Goal: Information Seeking & Learning: Learn about a topic

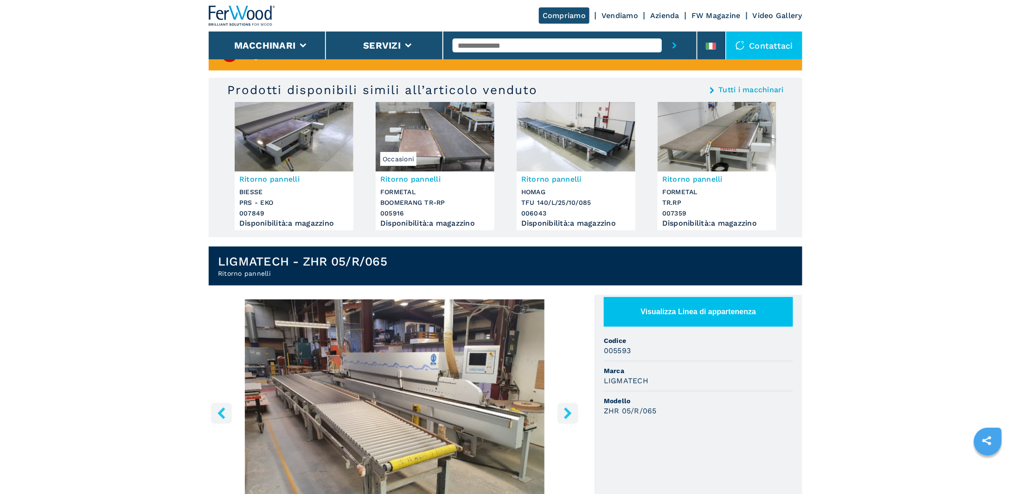
scroll to position [139, 0]
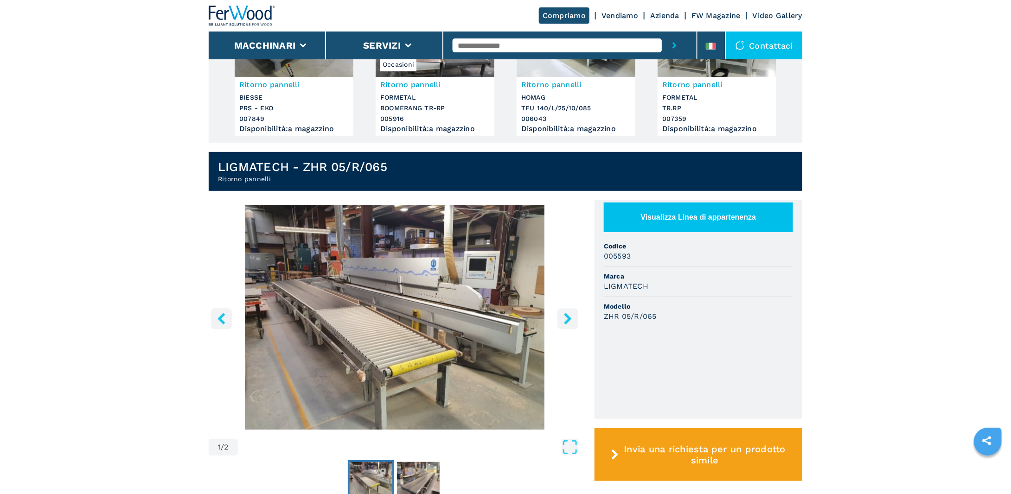
click at [364, 310] on img "Go to Slide 1" at bounding box center [395, 317] width 372 height 225
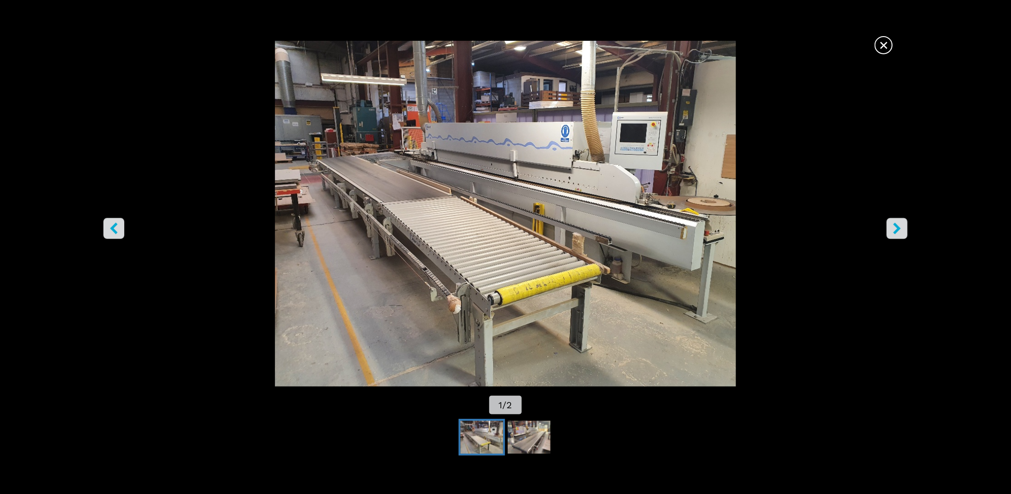
click at [559, 284] on img "Go to Slide 1" at bounding box center [506, 214] width 910 height 346
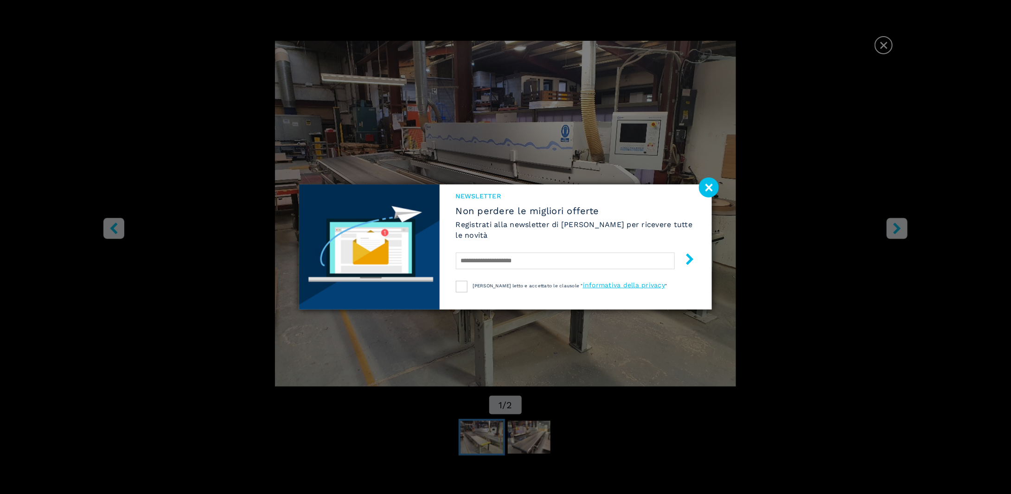
click at [905, 237] on div "NEWSLETTER Non perdere le migliori offerte Registrati alla newsletter di Ferwoo…" at bounding box center [505, 247] width 1011 height 494
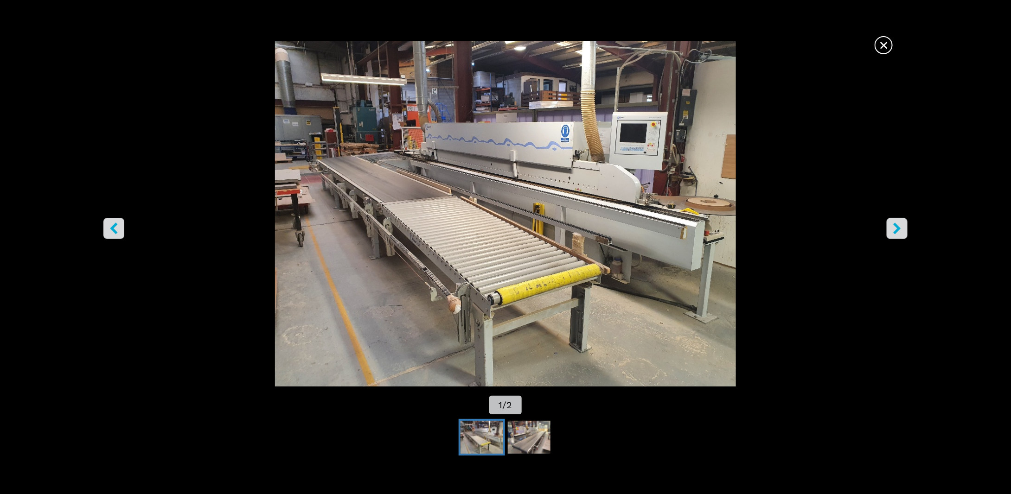
click at [904, 237] on button "right-button" at bounding box center [897, 228] width 21 height 21
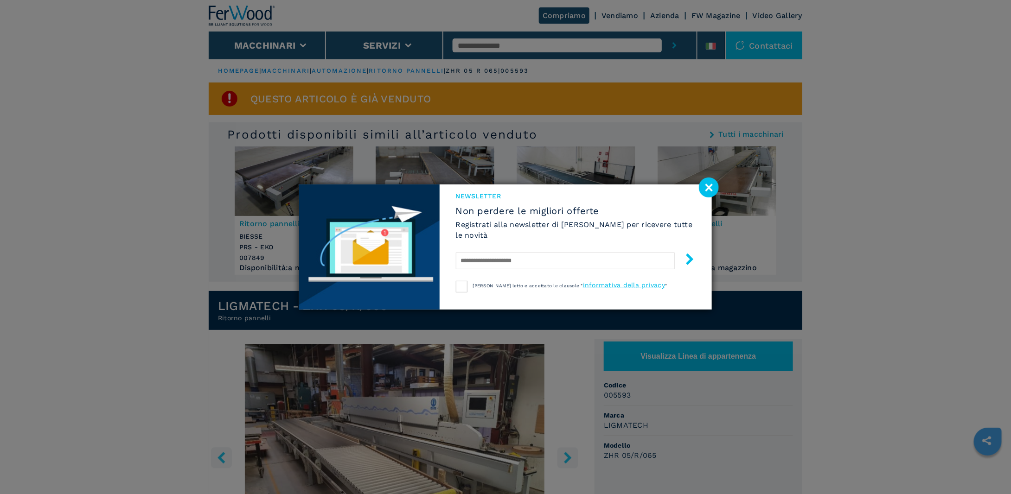
click at [703, 189] on image at bounding box center [709, 188] width 20 height 20
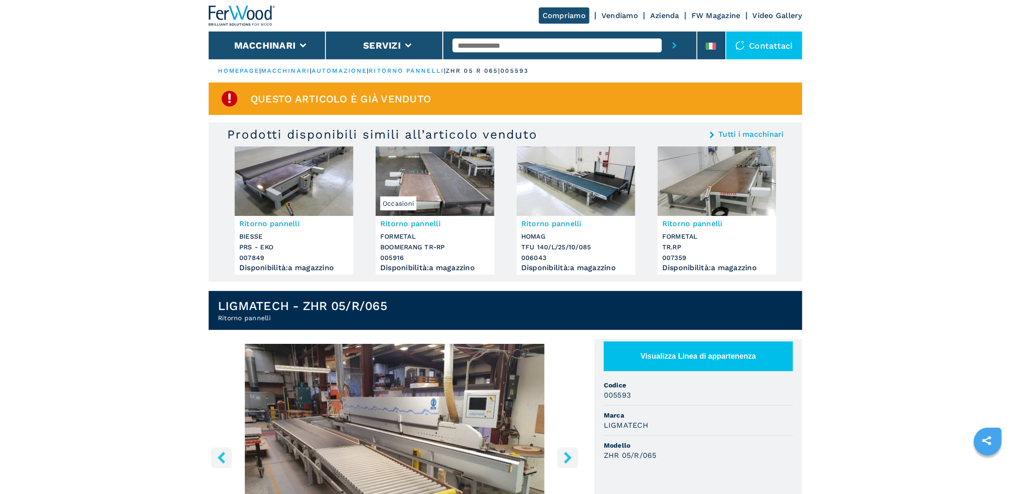
click at [509, 48] on input "text" at bounding box center [557, 45] width 209 height 14
click at [472, 45] on input "text" at bounding box center [557, 45] width 209 height 14
click at [470, 52] on input "text" at bounding box center [557, 45] width 209 height 14
click at [517, 57] on div "Ritorno pannelli" at bounding box center [557, 60] width 209 height 17
type input "**********"
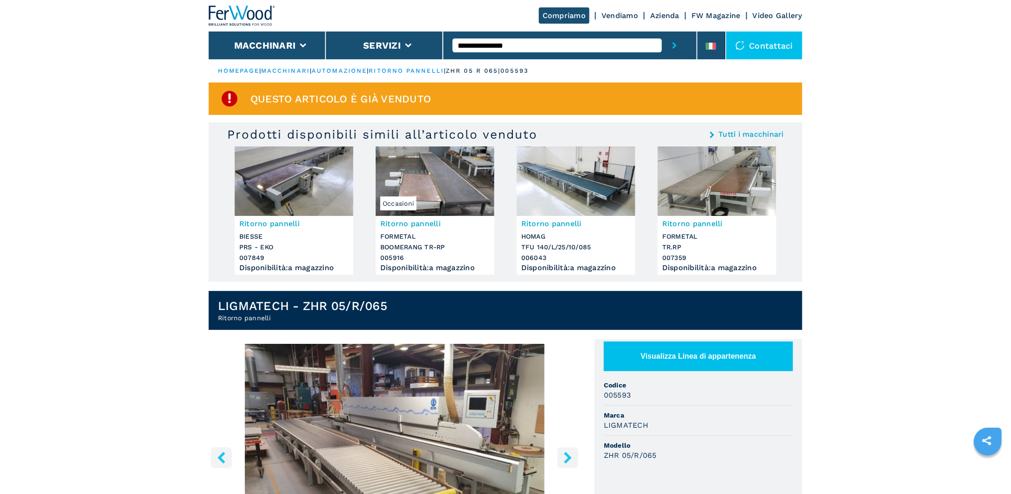
click at [676, 45] on icon "submit-button" at bounding box center [674, 45] width 4 height 6
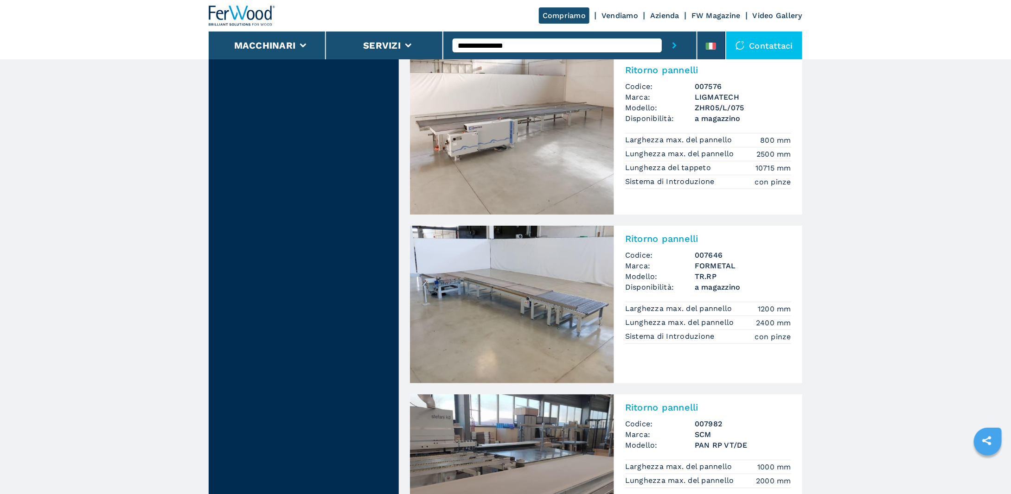
scroll to position [1855, 0]
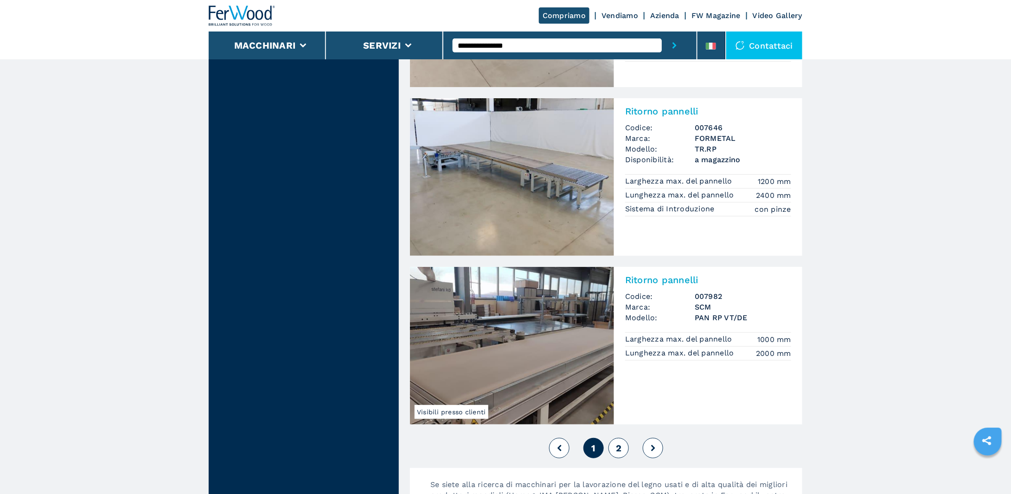
click at [624, 450] on button "2" at bounding box center [618, 448] width 20 height 20
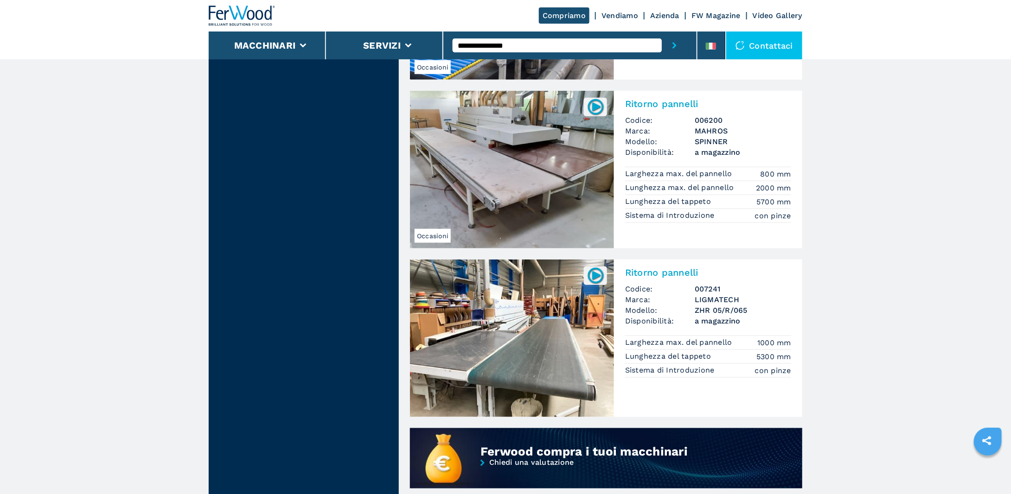
scroll to position [371, 0]
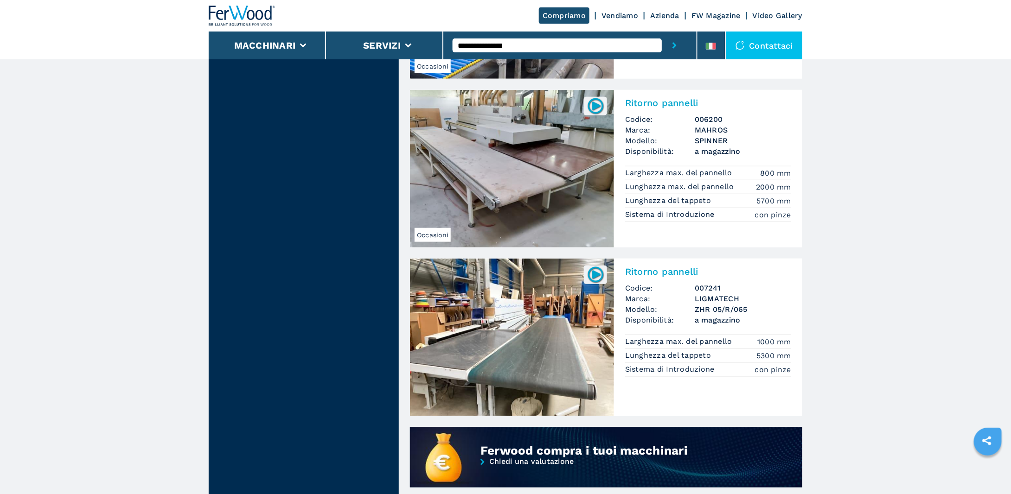
click at [483, 359] on img at bounding box center [512, 338] width 204 height 158
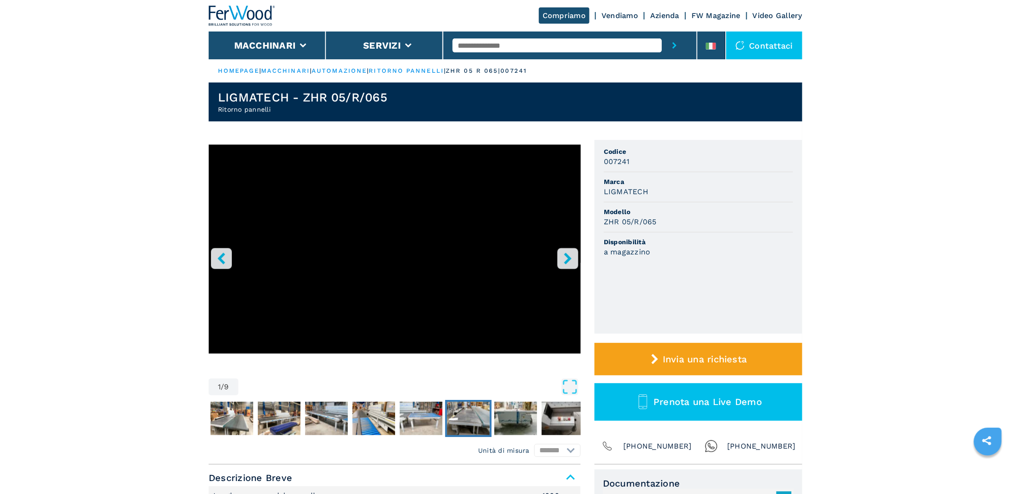
click at [453, 420] on img "Go to Slide 7" at bounding box center [468, 418] width 43 height 33
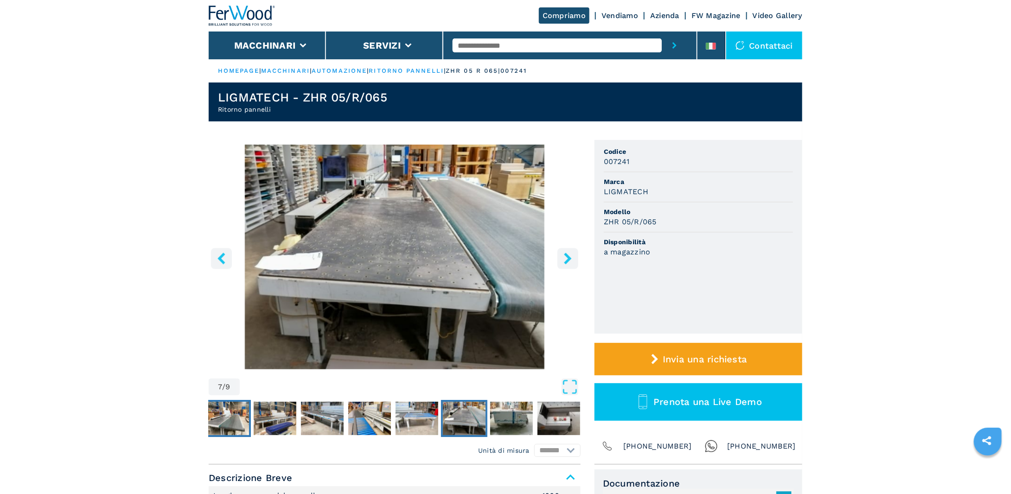
click at [221, 418] on img "Go to Slide 2" at bounding box center [227, 418] width 43 height 33
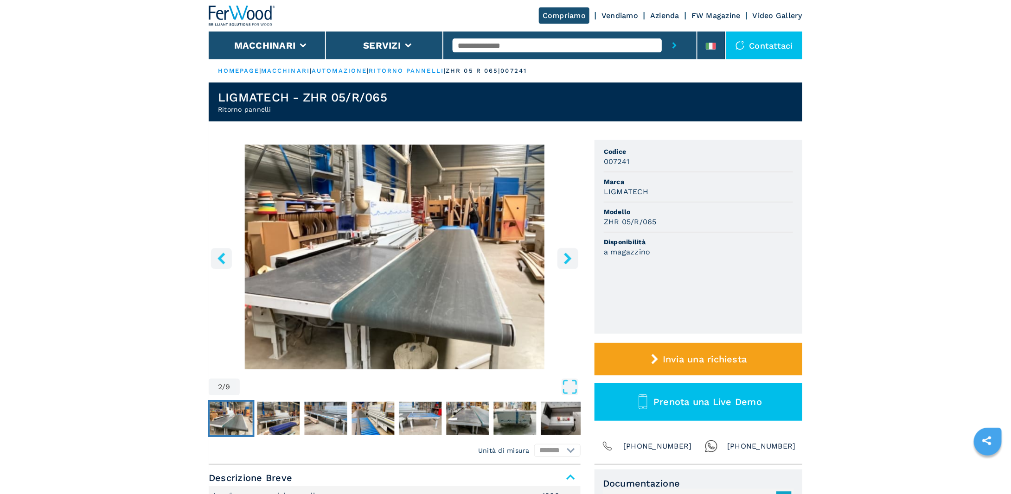
click at [221, 418] on img "Go to Slide 2" at bounding box center [231, 418] width 43 height 33
click at [569, 390] on icon "Open Fullscreen" at bounding box center [570, 387] width 17 height 17
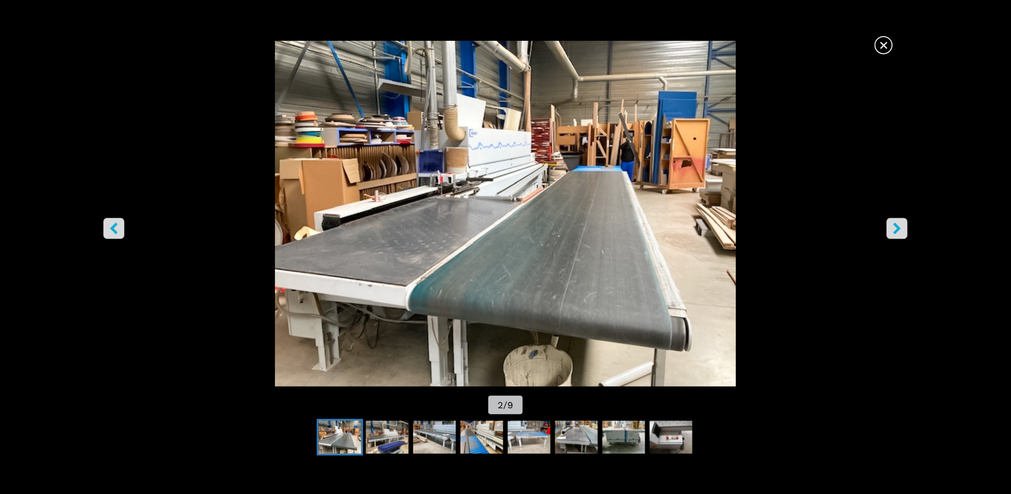
click at [405, 196] on img "Go to Slide 2" at bounding box center [506, 214] width 910 height 346
click at [901, 233] on icon "right-button" at bounding box center [897, 229] width 12 height 12
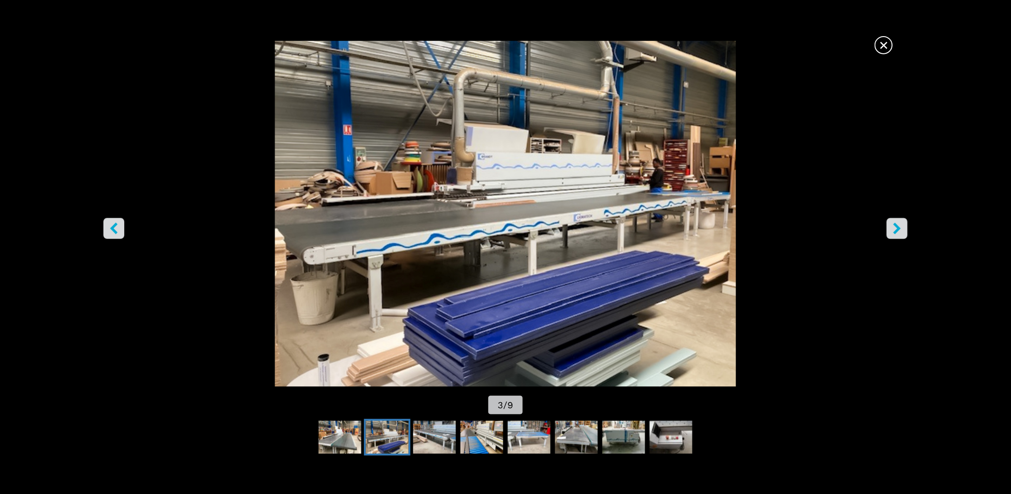
click at [901, 233] on icon "right-button" at bounding box center [897, 229] width 12 height 12
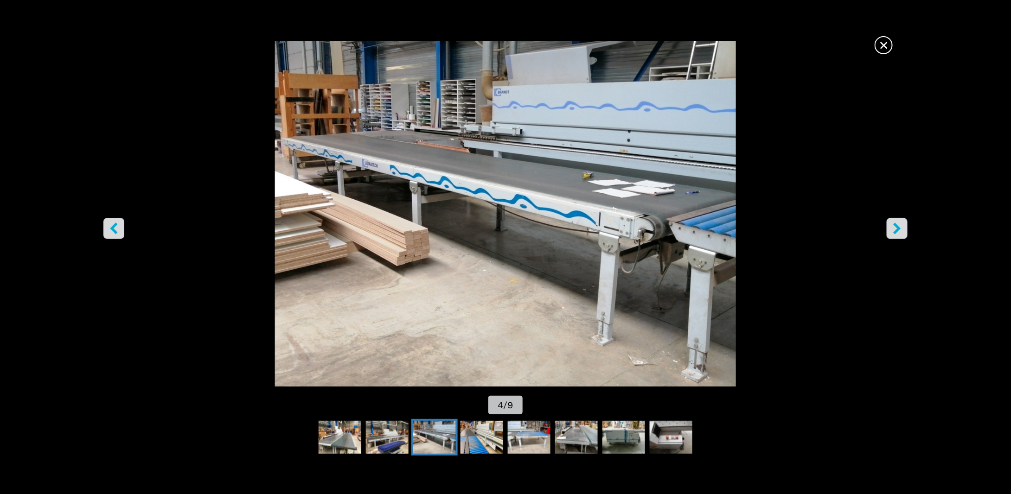
click at [901, 233] on icon "right-button" at bounding box center [897, 229] width 12 height 12
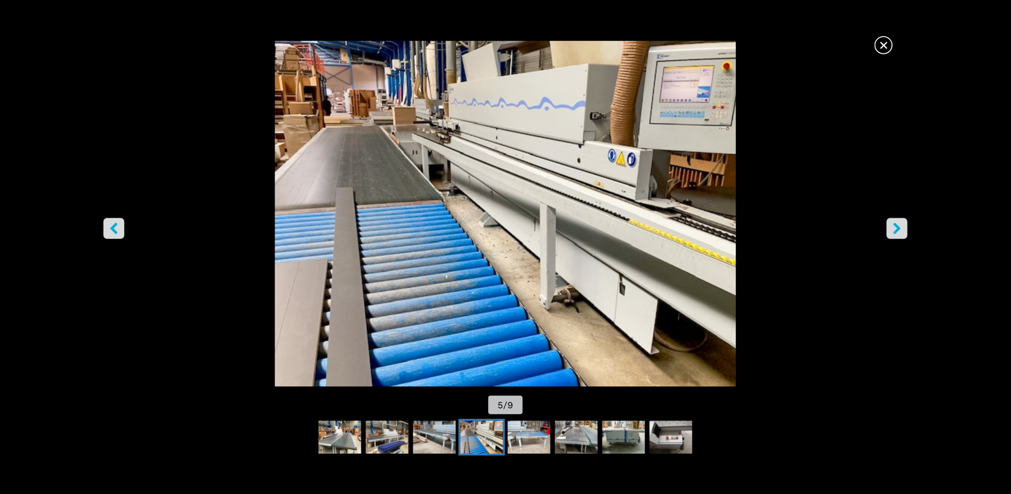
click at [901, 233] on icon "right-button" at bounding box center [897, 229] width 12 height 12
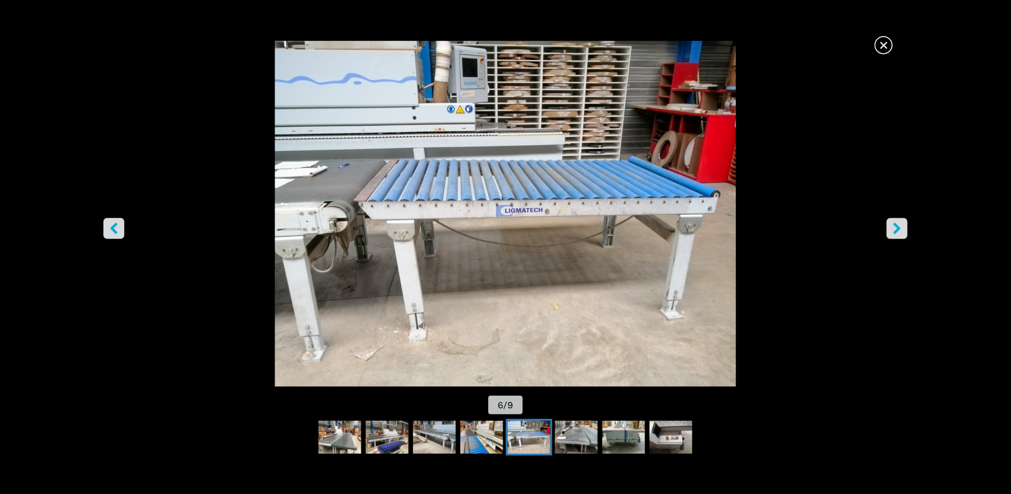
click at [901, 233] on icon "right-button" at bounding box center [897, 229] width 12 height 12
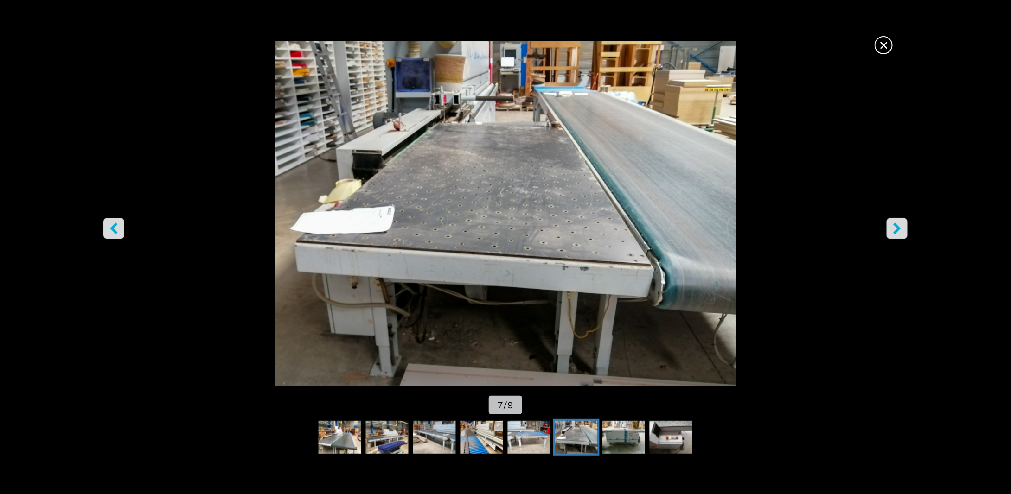
click at [895, 236] on button "right-button" at bounding box center [897, 228] width 21 height 21
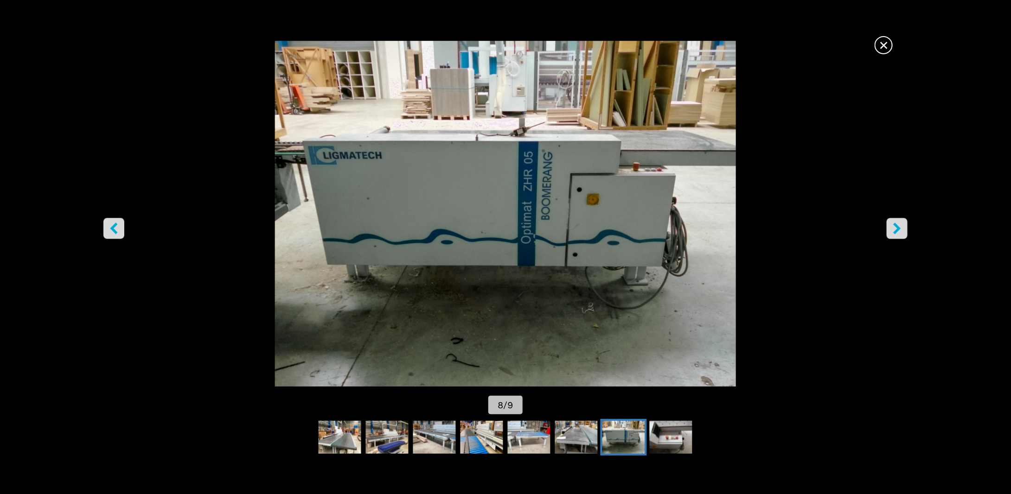
click at [895, 236] on button "right-button" at bounding box center [897, 228] width 21 height 21
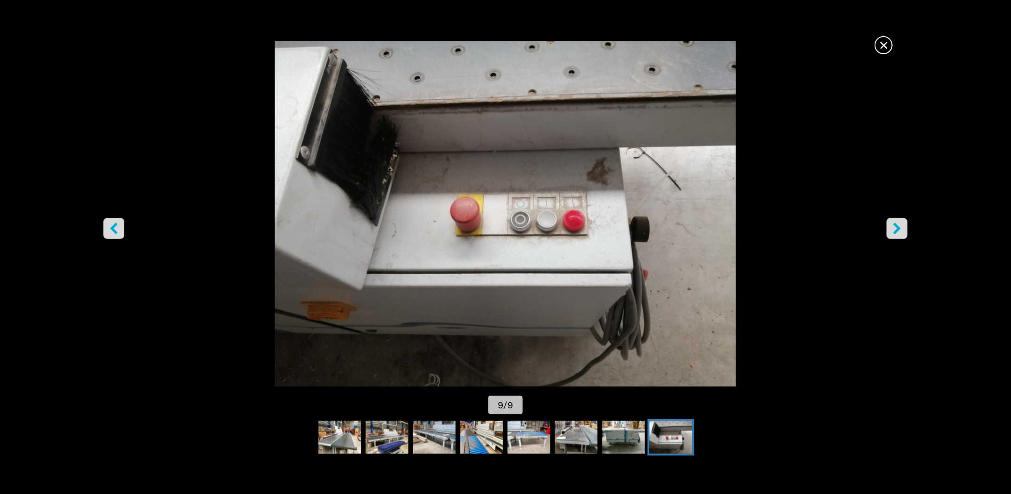
click at [894, 236] on button "right-button" at bounding box center [897, 228] width 21 height 21
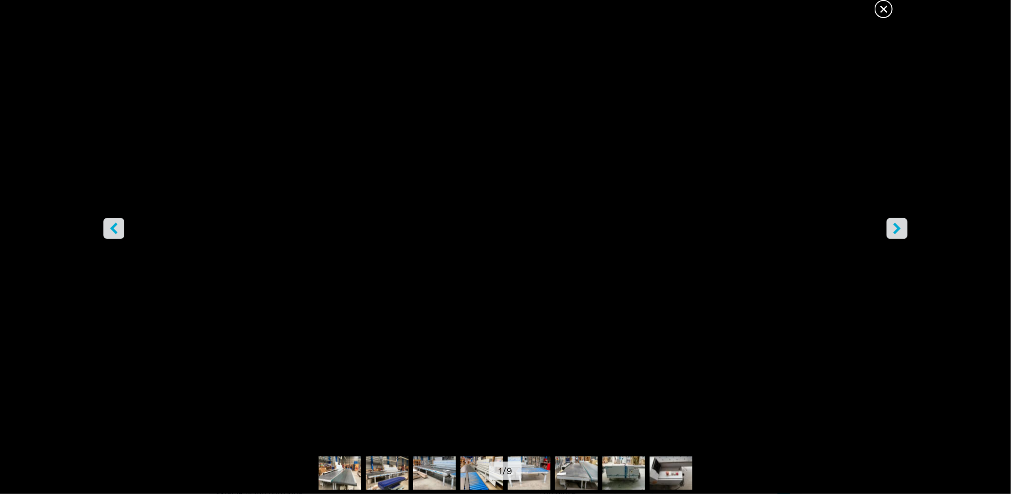
click at [894, 236] on button "right-button" at bounding box center [897, 228] width 21 height 21
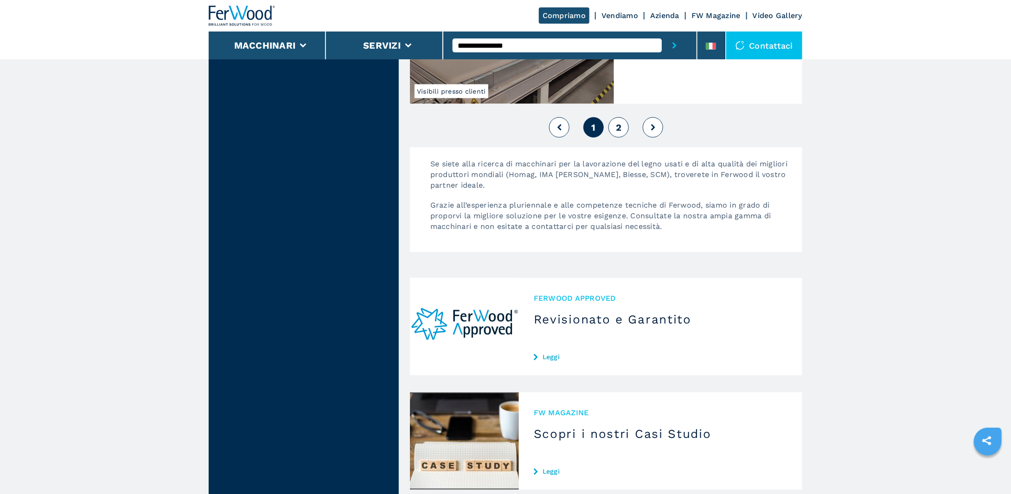
scroll to position [2133, 0]
